Goal: Check status: Check status

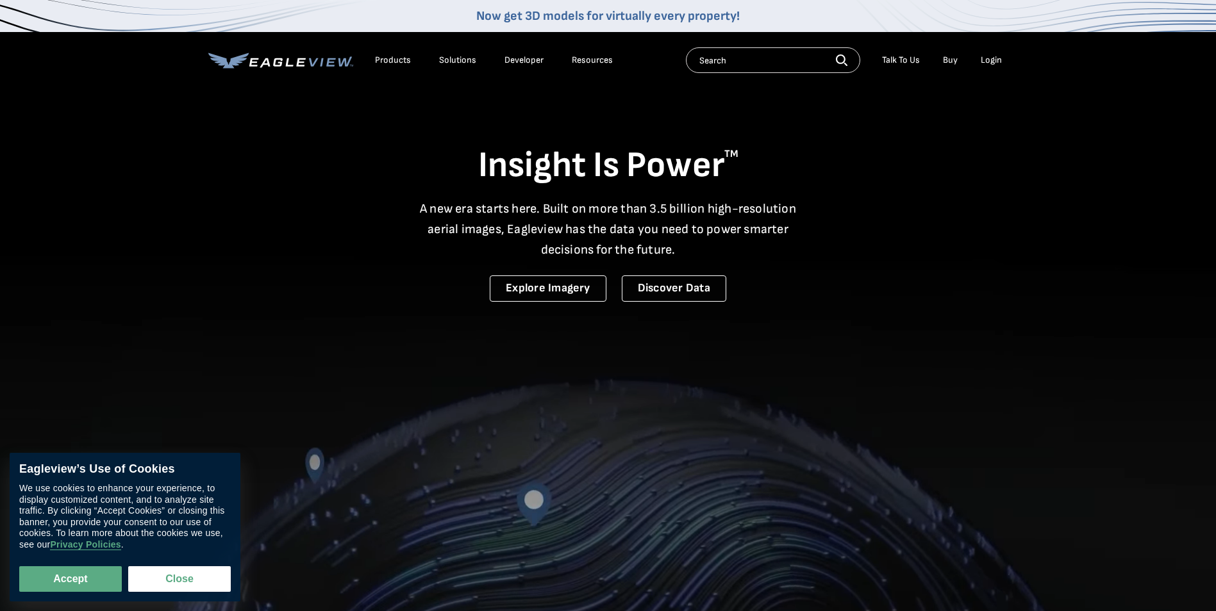
click at [987, 61] on div "Login" at bounding box center [990, 60] width 21 height 12
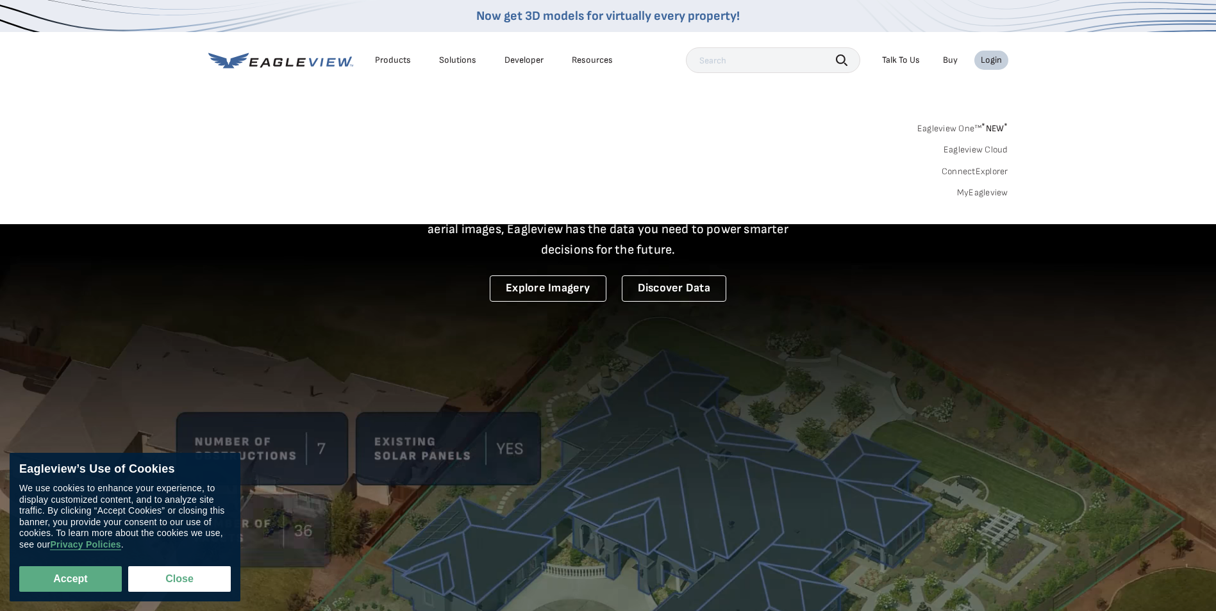
click at [995, 190] on link "MyEagleview" at bounding box center [982, 193] width 51 height 12
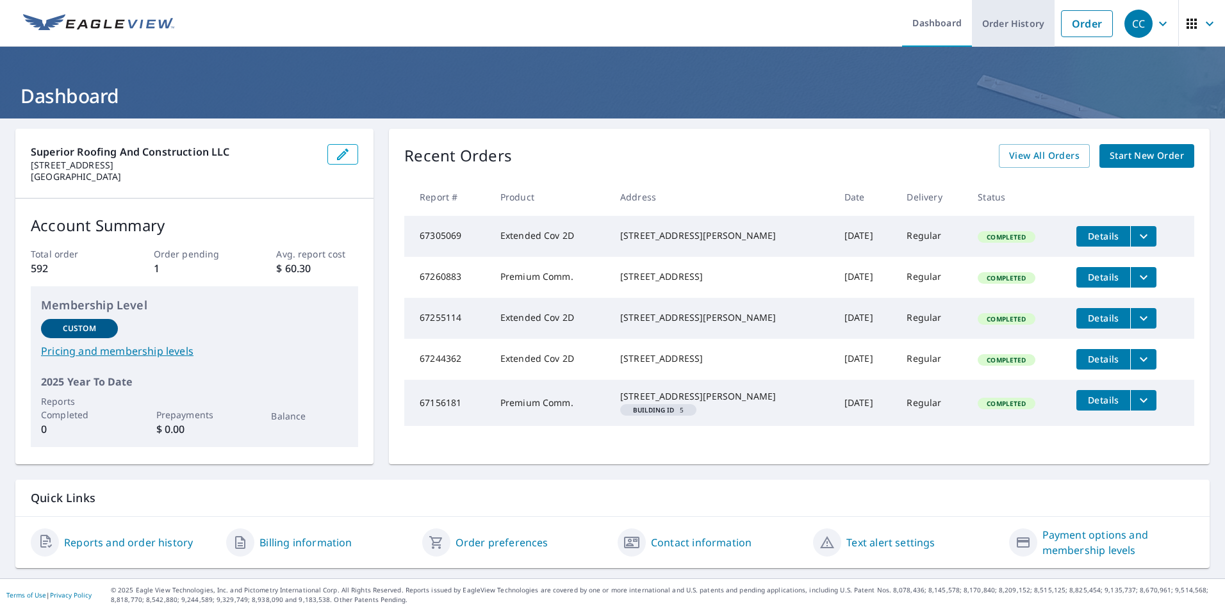
click at [1011, 33] on link "Order History" at bounding box center [1013, 23] width 83 height 47
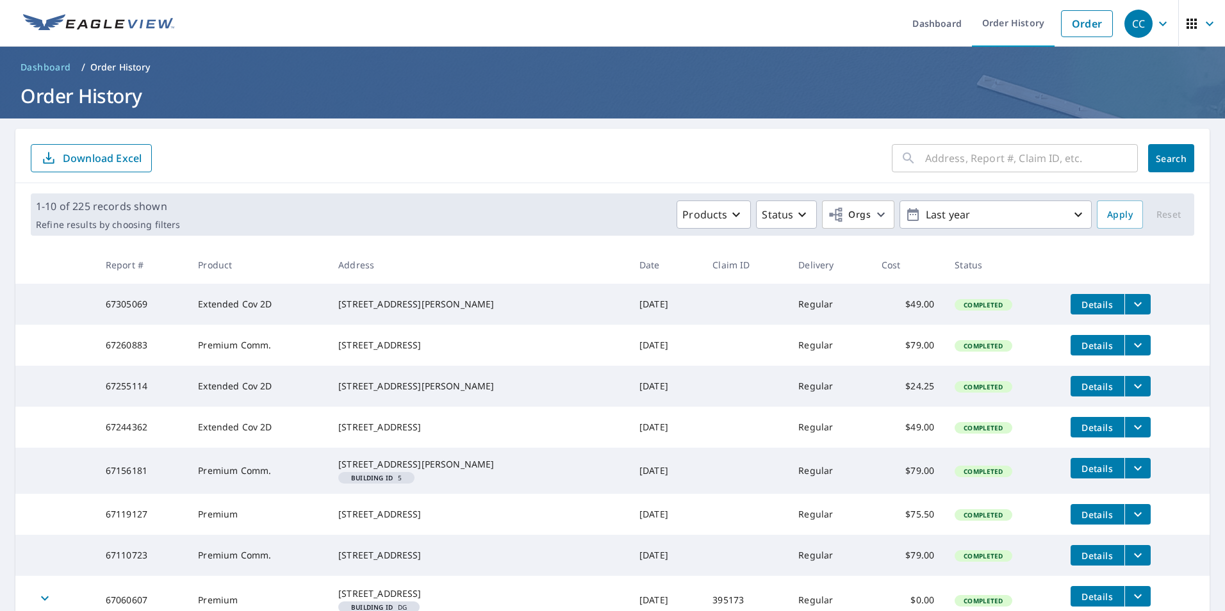
click at [938, 153] on input "text" at bounding box center [1031, 158] width 213 height 36
type input "3230"
click button "Search" at bounding box center [1171, 158] width 46 height 28
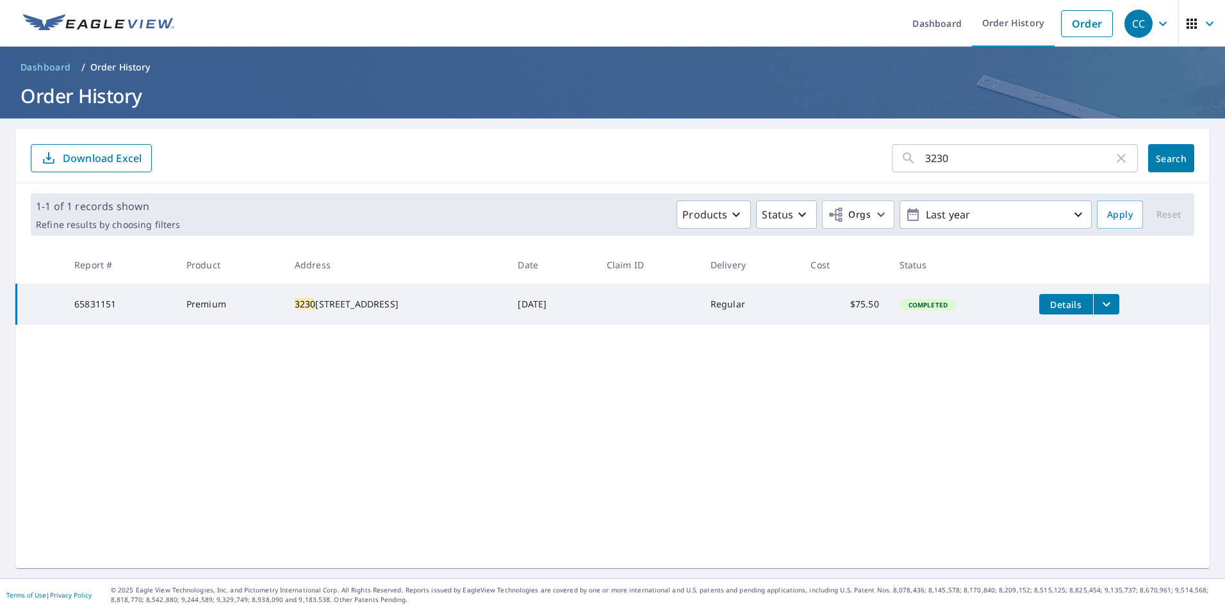
click at [1093, 302] on button "filesDropdownBtn-65831151" at bounding box center [1106, 304] width 26 height 21
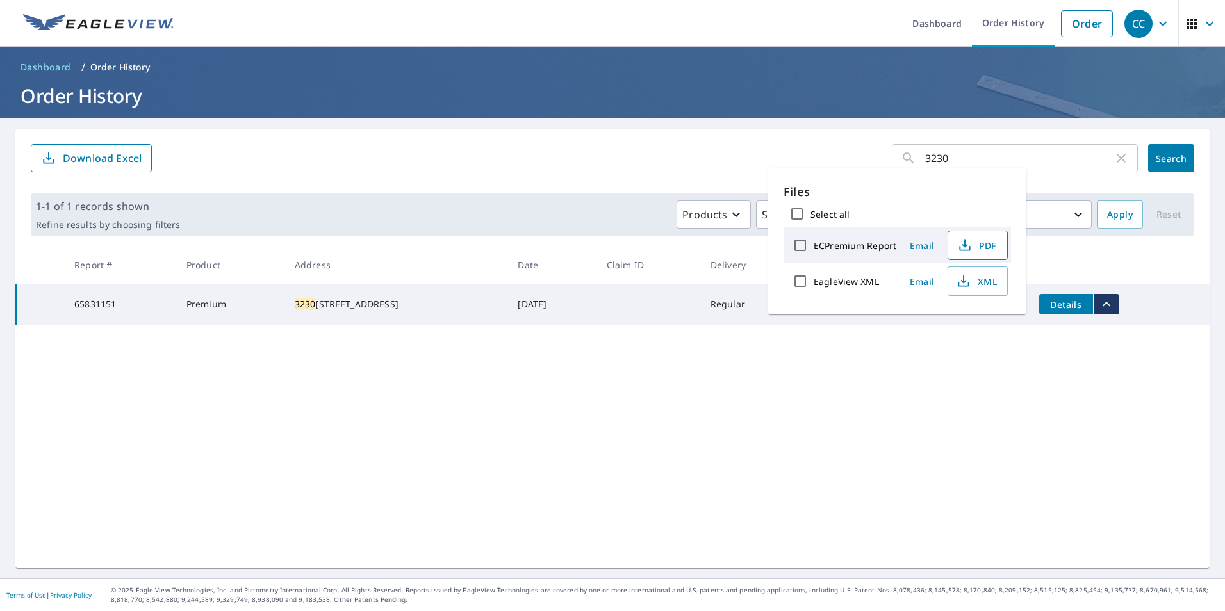
click at [984, 247] on span "PDF" at bounding box center [976, 245] width 41 height 15
